Goal: Task Accomplishment & Management: Complete application form

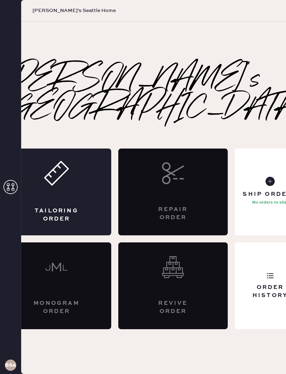
click at [66, 184] on div "Tailoring Order" at bounding box center [56, 192] width 109 height 87
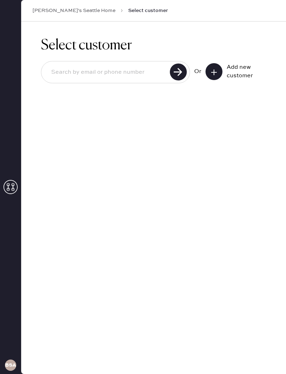
click at [207, 73] on button at bounding box center [214, 71] width 17 height 17
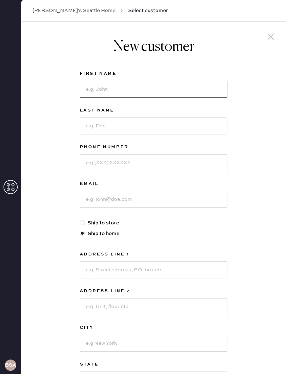
click at [168, 81] on input at bounding box center [154, 89] width 148 height 17
type input "[PERSON_NAME]"
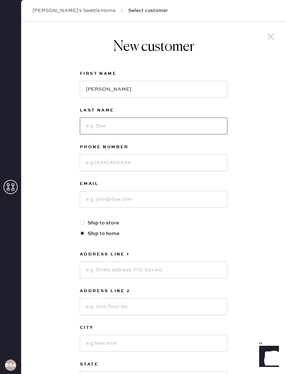
click at [121, 121] on input at bounding box center [154, 126] width 148 height 17
type input "[PERSON_NAME]"
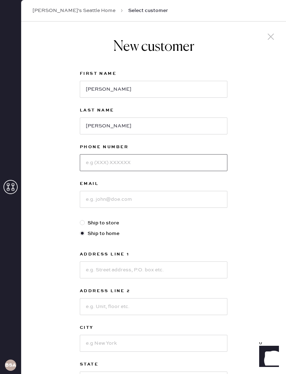
click at [141, 158] on input at bounding box center [154, 162] width 148 height 17
type input "2067558290"
click at [174, 201] on input at bounding box center [154, 199] width 148 height 17
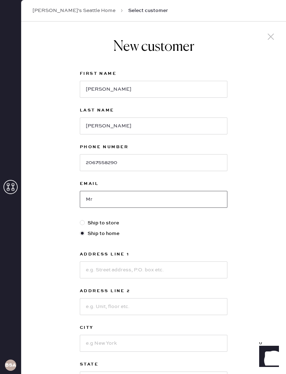
type input "M"
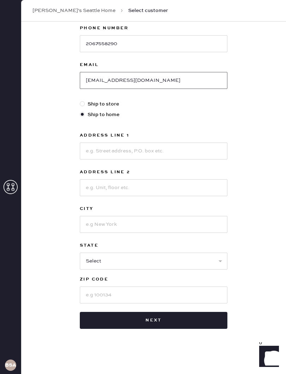
scroll to position [119, 0]
type input "[EMAIL_ADDRESS][DOMAIN_NAME]"
click at [166, 152] on input at bounding box center [154, 151] width 148 height 17
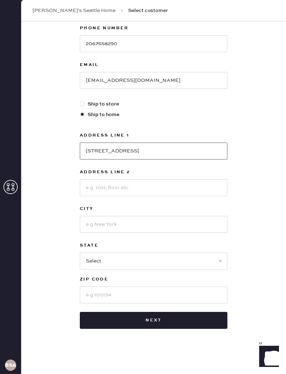
type input "[STREET_ADDRESS]"
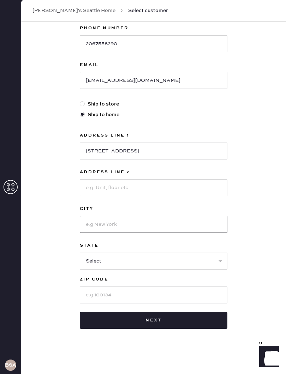
click at [153, 225] on input at bounding box center [154, 224] width 148 height 17
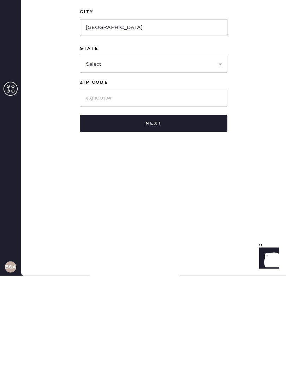
type input "[GEOGRAPHIC_DATA]"
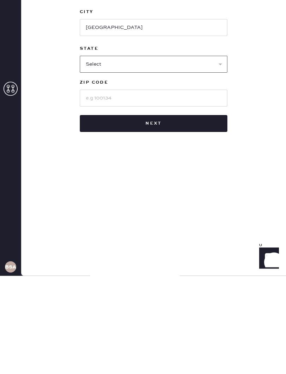
click at [172, 154] on select "Select AK AL AR AZ CA CO CT [GEOGRAPHIC_DATA] DE FL [GEOGRAPHIC_DATA] HI [GEOGR…" at bounding box center [154, 162] width 148 height 17
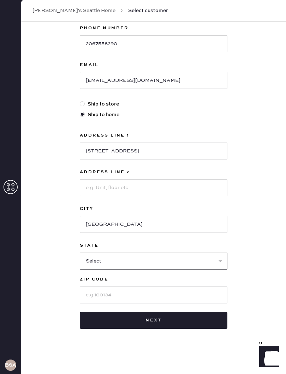
select select "WA"
click at [122, 295] on input at bounding box center [154, 295] width 148 height 17
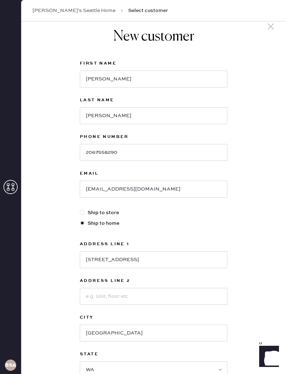
scroll to position [4, 0]
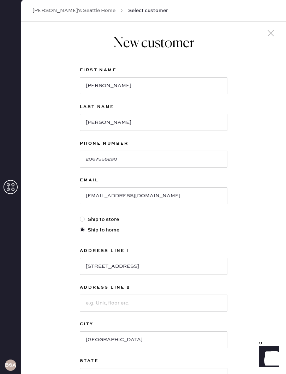
type input "98166"
click at [285, 370] on div "New customer First Name [PERSON_NAME] Last Name [PERSON_NAME] Phone Number [PHO…" at bounding box center [153, 254] width 265 height 472
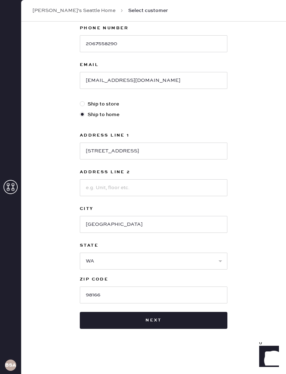
scroll to position [119, 0]
click at [162, 319] on button "Next" at bounding box center [154, 320] width 148 height 17
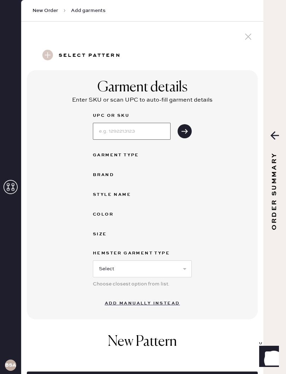
click at [144, 135] on input at bounding box center [132, 131] width 78 height 17
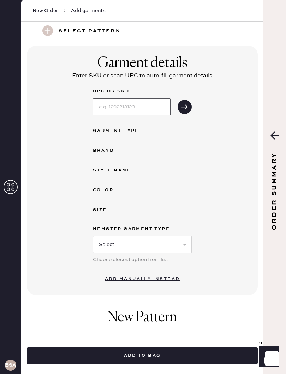
scroll to position [29, 0]
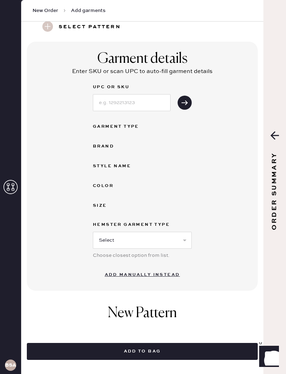
click at [117, 125] on div "Garment Type" at bounding box center [121, 127] width 57 height 8
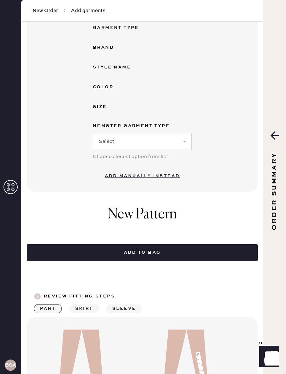
scroll to position [129, 0]
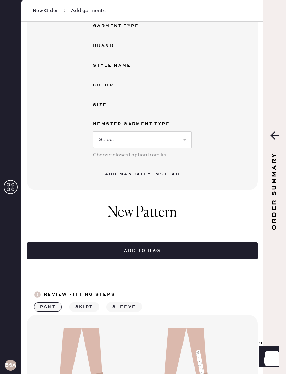
click at [168, 173] on button "Add manually instead" at bounding box center [143, 174] width 84 height 14
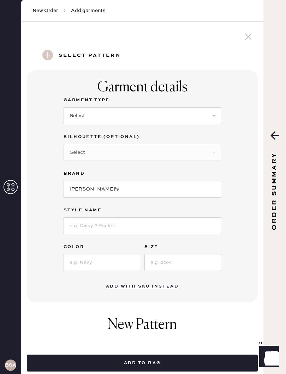
scroll to position [0, 0]
click at [175, 112] on select "Select Basic Skirt Jeans Leggings Pants Shorts Basic Sleeved Dress Basic Sleeve…" at bounding box center [143, 115] width 158 height 17
select select "8"
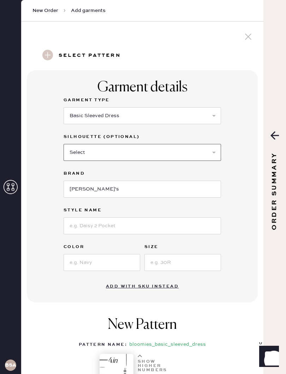
click at [172, 151] on select "Select Maxi Dress Midi Dress Mini Dress Other" at bounding box center [143, 152] width 158 height 17
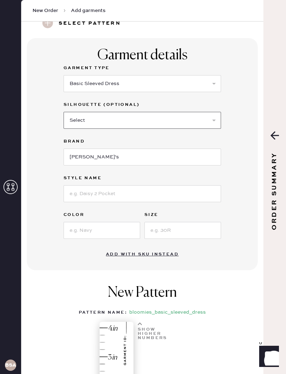
scroll to position [32, 0]
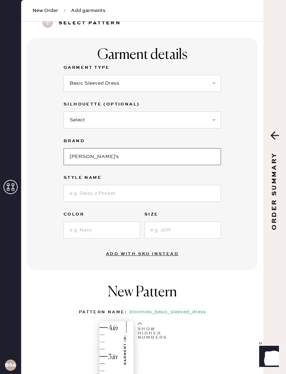
click at [110, 153] on input "[PERSON_NAME]'s" at bounding box center [143, 156] width 158 height 17
type input "B"
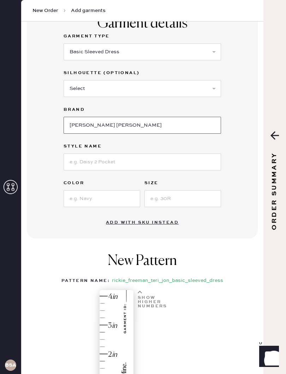
scroll to position [66, 0]
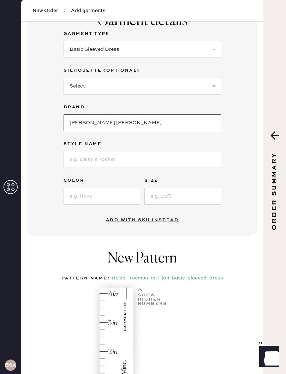
type input "[PERSON_NAME] [PERSON_NAME]"
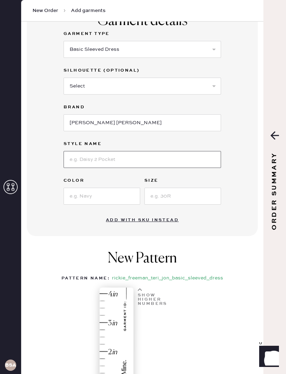
click at [168, 163] on input at bounding box center [143, 159] width 158 height 17
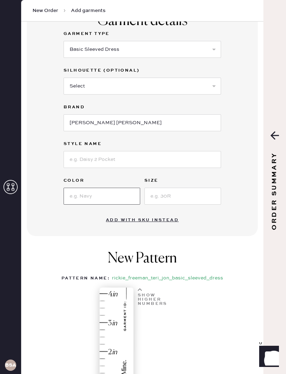
click at [109, 198] on input at bounding box center [102, 196] width 77 height 17
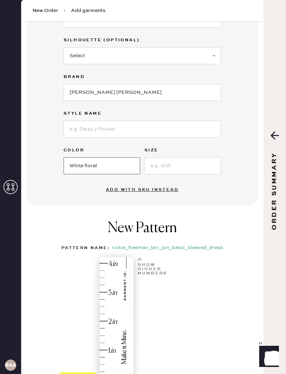
scroll to position [97, 0]
type input "White floral"
click at [186, 164] on input at bounding box center [182, 165] width 77 height 17
type input "4"
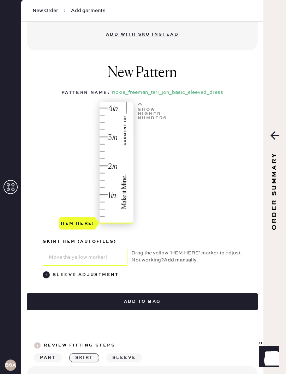
scroll to position [241, 0]
